Goal: Communication & Community: Answer question/provide support

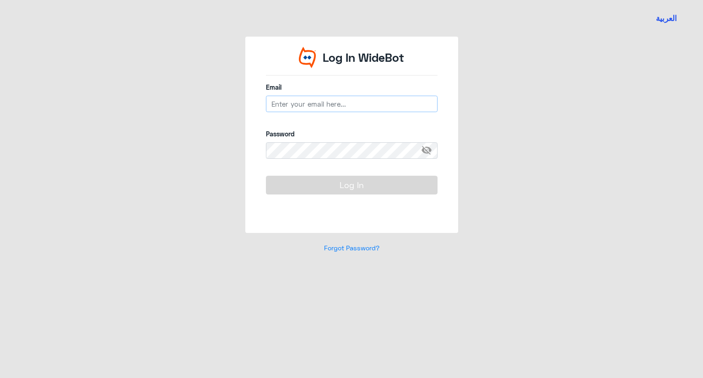
click at [300, 110] on input "email" at bounding box center [352, 104] width 172 height 16
drag, startPoint x: 318, startPoint y: 107, endPoint x: 44, endPoint y: 124, distance: 275.0
click at [44, 124] on div "العربية Log In WideBot Email n_zaid Email must be a valid email address Passwor…" at bounding box center [351, 189] width 703 height 378
paste input "@[DOMAIN_NAME]"
type input "[EMAIL_ADDRESS][DOMAIN_NAME]"
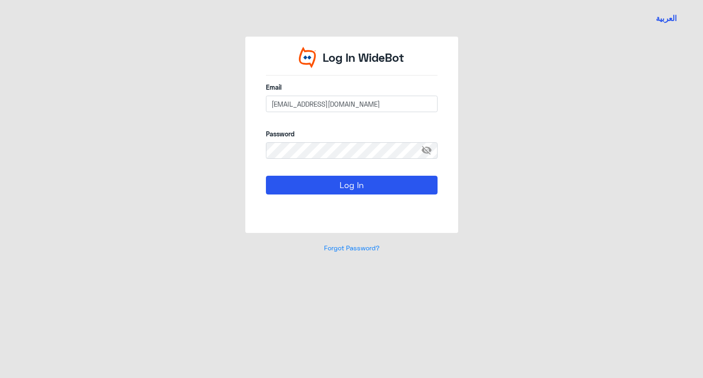
click at [417, 154] on span "visibility_off" at bounding box center [429, 150] width 16 height 16
click at [373, 190] on button "Log In" at bounding box center [352, 185] width 172 height 18
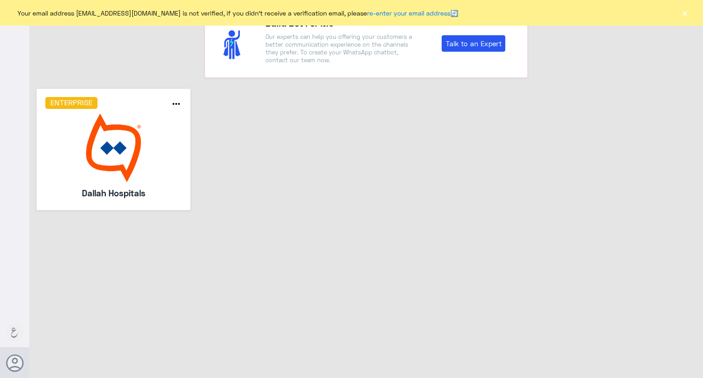
click at [168, 163] on img at bounding box center [113, 147] width 137 height 69
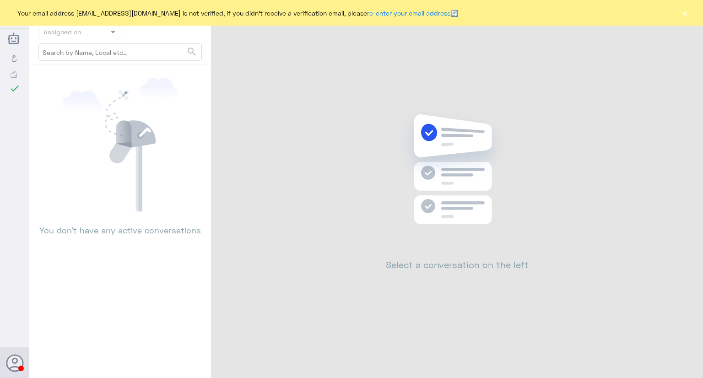
click at [417, 14] on button "×" at bounding box center [684, 12] width 9 height 9
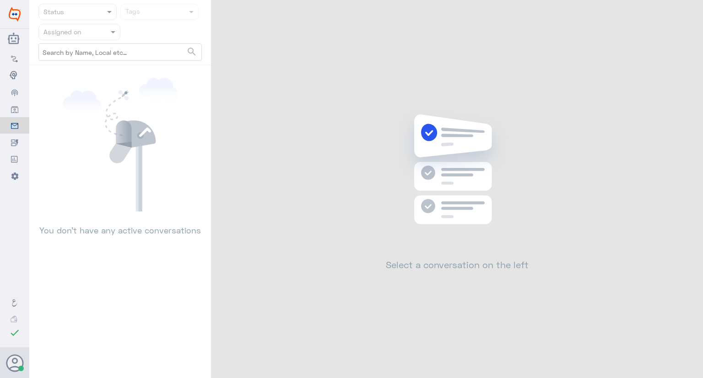
click at [14, 280] on div "Flow Builder Conversational Skills Broadcast Audience Inbox Growth Tools Analyt…" at bounding box center [14, 194] width 29 height 291
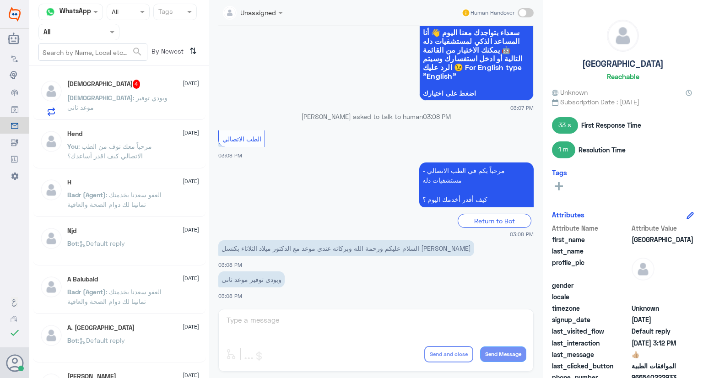
click at [263, 283] on p "وبودي توفير موعد ثاني" at bounding box center [251, 279] width 66 height 16
click at [278, 323] on div "Unassigned Human Handover [DATE] ‏السلام عليكم ورحمة الله وبركاته عندي موعد مع …" at bounding box center [376, 190] width 334 height 381
click at [247, 321] on div "Unassigned Human Handover [DATE] ‏السلام عليكم ورحمة الله وبركاته عندي موعد مع …" at bounding box center [376, 190] width 334 height 381
click at [417, 313] on div "Unassigned Human Handover [DATE] ‏السلام عليكم ورحمة الله وبركاته عندي موعد مع …" at bounding box center [376, 190] width 334 height 381
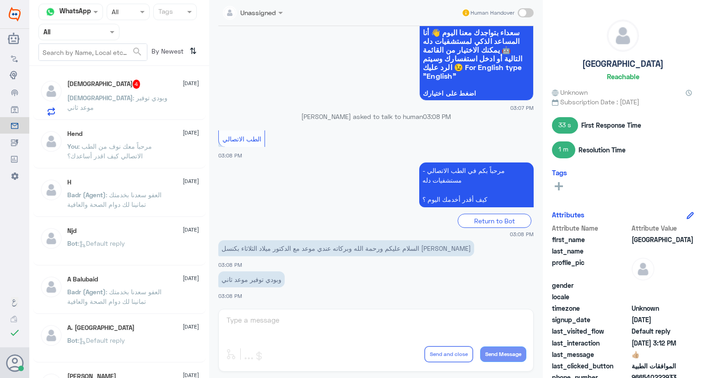
click at [107, 98] on span ": وبودي توفير موعد ثاني" at bounding box center [117, 102] width 100 height 17
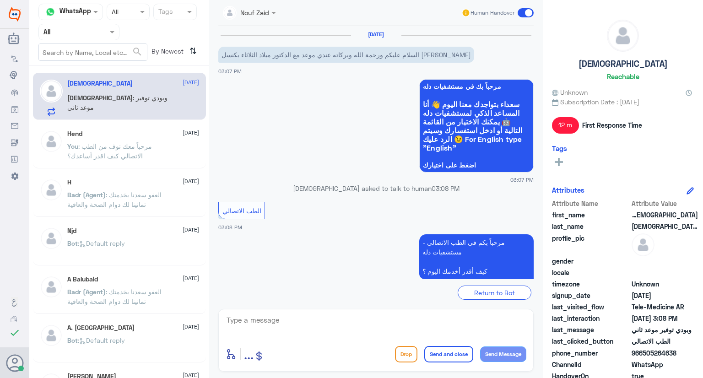
scroll to position [168, 0]
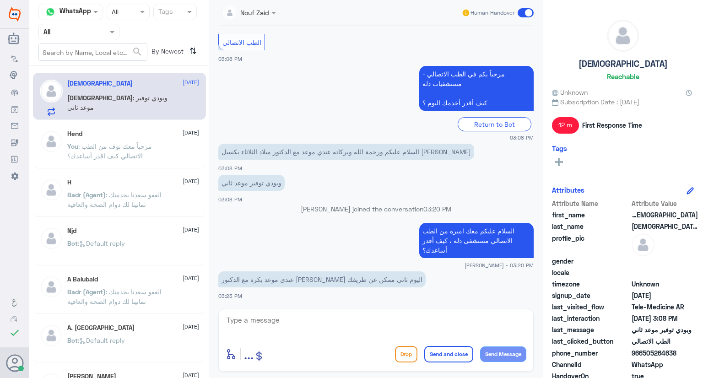
click at [417, 242] on p "السلام عليكم معك اميره من الطب الاتصالي مستشفى دله ، كيف أقدر أساعدك؟" at bounding box center [476, 240] width 114 height 35
drag, startPoint x: 450, startPoint y: 242, endPoint x: 449, endPoint y: 232, distance: 9.7
click at [417, 232] on p "السلام عليكم معك اميره من الطب الاتصالي مستشفى دله ، كيف أقدر أساعدك؟" at bounding box center [476, 240] width 114 height 35
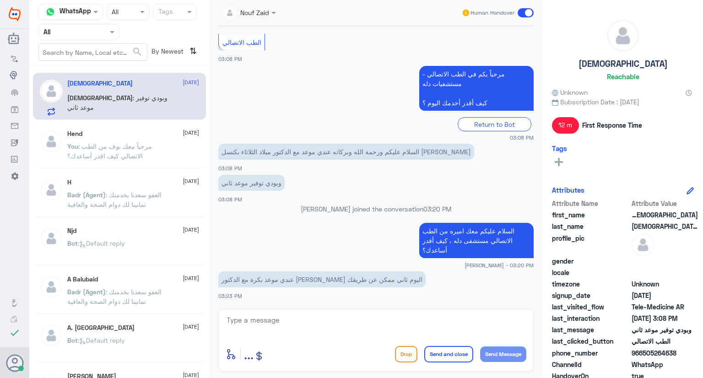
click at [352, 263] on small "[PERSON_NAME] - 03:20 PM" at bounding box center [375, 265] width 315 height 8
click at [370, 276] on p "‏عندي موعد بكرة مع الدكتور [PERSON_NAME] اليوم ثاني ممكن عن طريقك" at bounding box center [321, 279] width 207 height 16
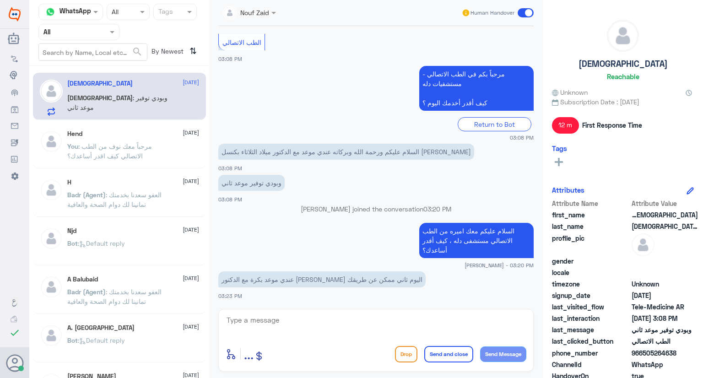
click at [417, 303] on div "[DATE] ‏السلام عليكم ورحمة الله وبركاته عندي موعد مع الدكتور ميلاد الثلاثاء بكن…" at bounding box center [376, 165] width 324 height 278
click at [302, 324] on textarea at bounding box center [376, 325] width 301 height 22
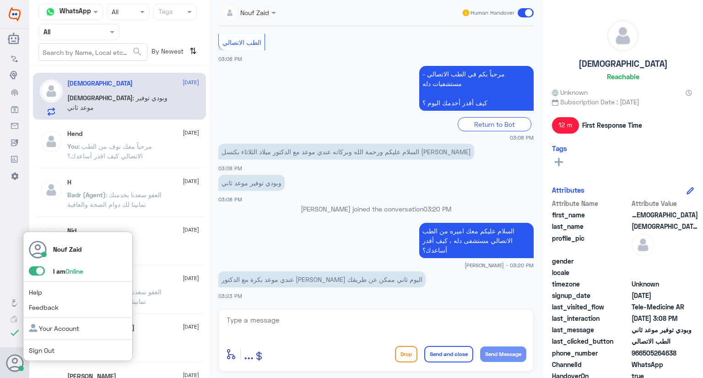
click at [43, 352] on link "Sign Out" at bounding box center [42, 350] width 26 height 8
